Goal: Navigation & Orientation: Find specific page/section

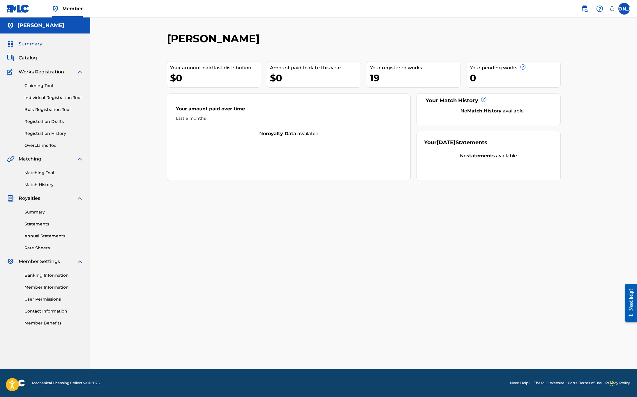
scroll to position [0, 0]
click at [62, 286] on link "Member Information" at bounding box center [53, 287] width 59 height 6
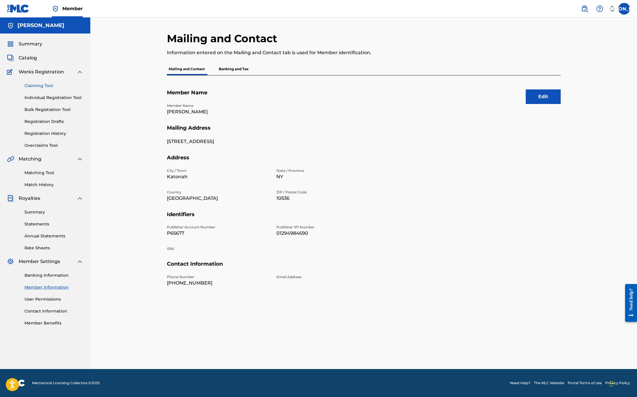
click at [47, 85] on link "Claiming Tool" at bounding box center [53, 86] width 59 height 6
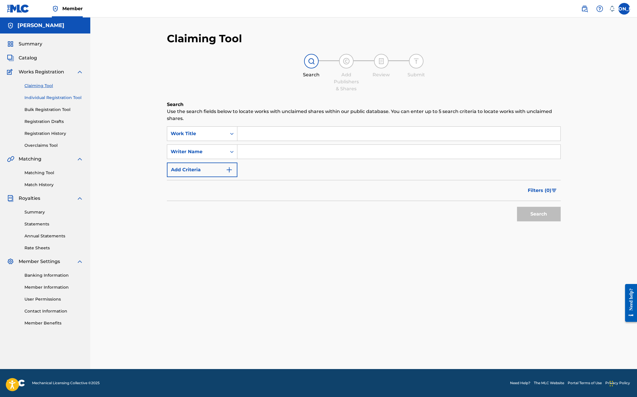
click at [54, 96] on link "Individual Registration Tool" at bounding box center [53, 98] width 59 height 6
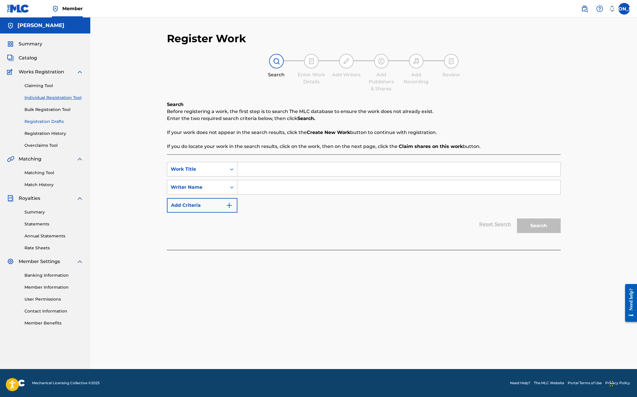
click at [53, 121] on link "Registration Drafts" at bounding box center [53, 122] width 59 height 6
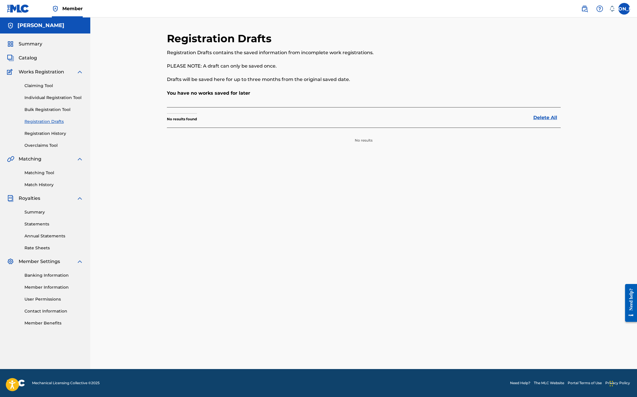
scroll to position [0, 0]
click at [52, 133] on link "Registration History" at bounding box center [53, 134] width 59 height 6
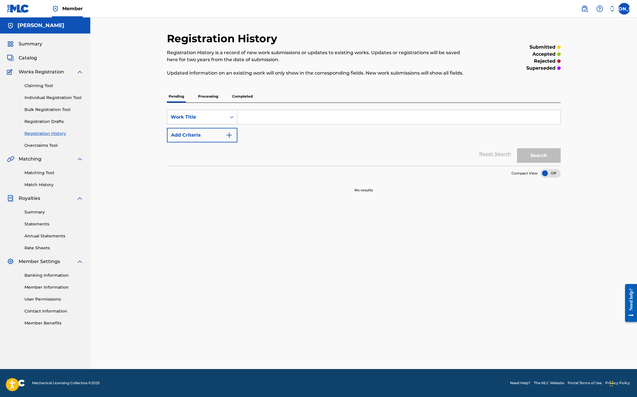
click at [544, 172] on div at bounding box center [551, 173] width 20 height 9
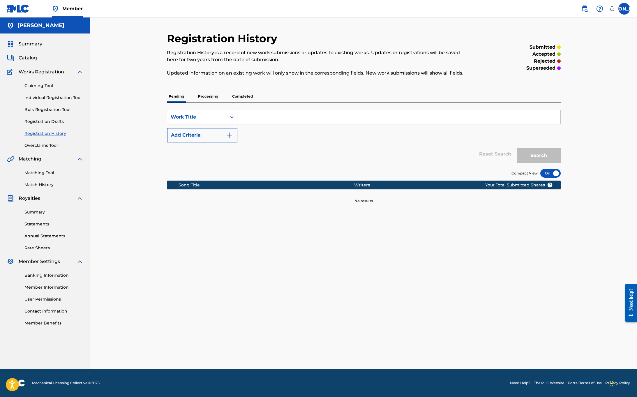
click at [248, 116] on input "Search Form" at bounding box center [399, 117] width 323 height 14
type input "A little of you"
click at [539, 156] on button "Search" at bounding box center [539, 155] width 44 height 15
click at [43, 210] on link "Summary" at bounding box center [53, 212] width 59 height 6
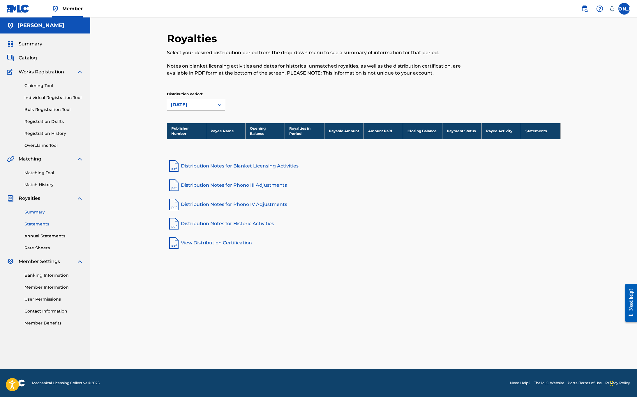
click at [43, 225] on link "Statements" at bounding box center [53, 224] width 59 height 6
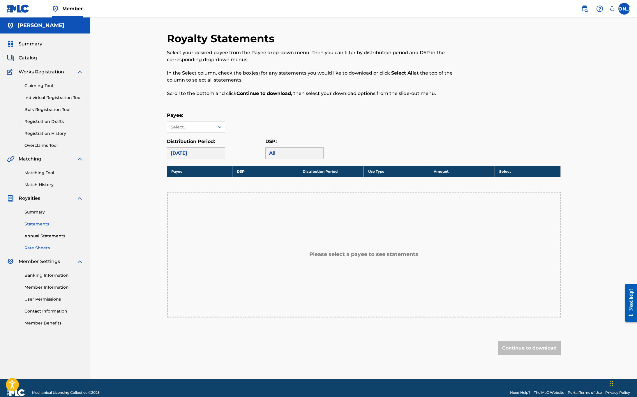
click at [43, 248] on link "Rate Sheets" at bounding box center [53, 248] width 59 height 6
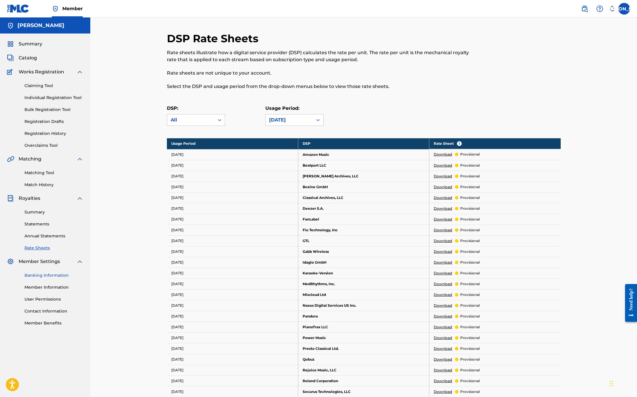
click at [63, 274] on link "Banking Information" at bounding box center [53, 276] width 59 height 6
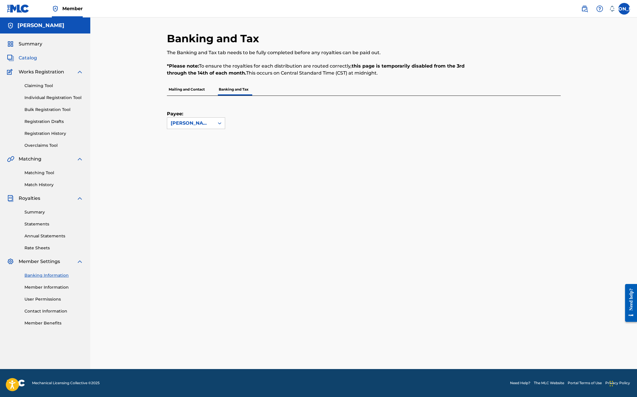
click at [26, 58] on span "Catalog" at bounding box center [28, 58] width 18 height 7
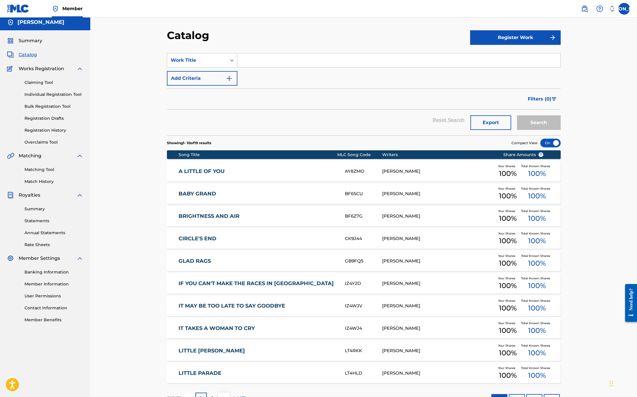
scroll to position [3, 0]
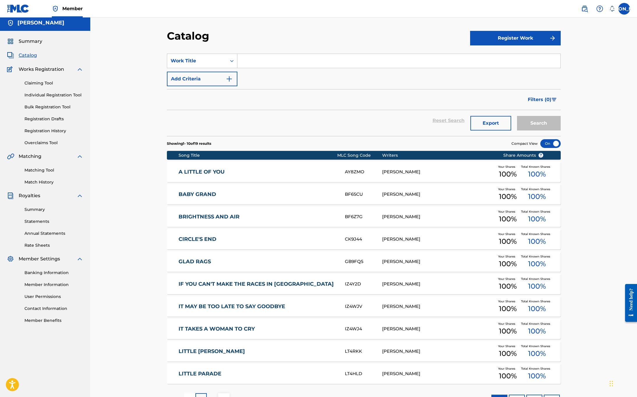
click at [552, 142] on div at bounding box center [551, 143] width 20 height 9
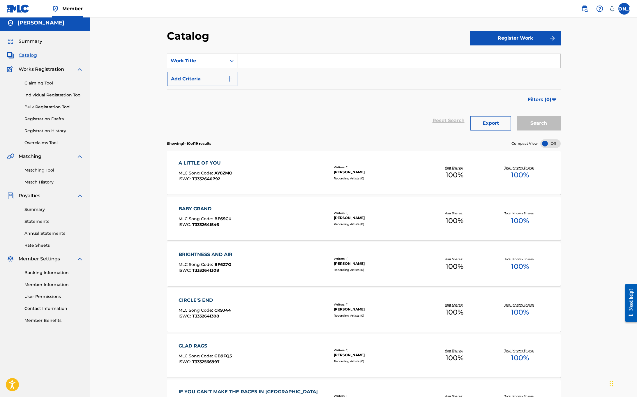
click at [552, 144] on div at bounding box center [551, 143] width 20 height 9
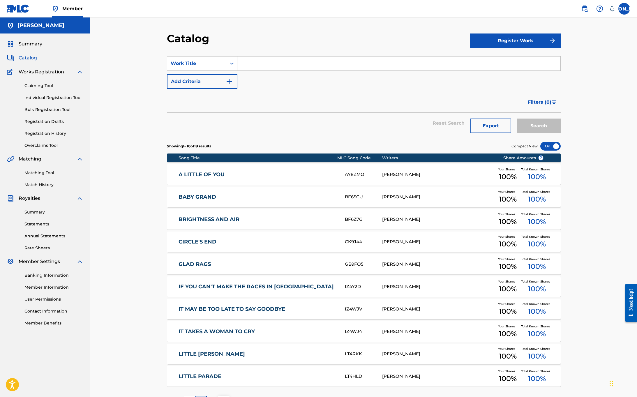
scroll to position [0, 0]
